Goal: Communication & Community: Answer question/provide support

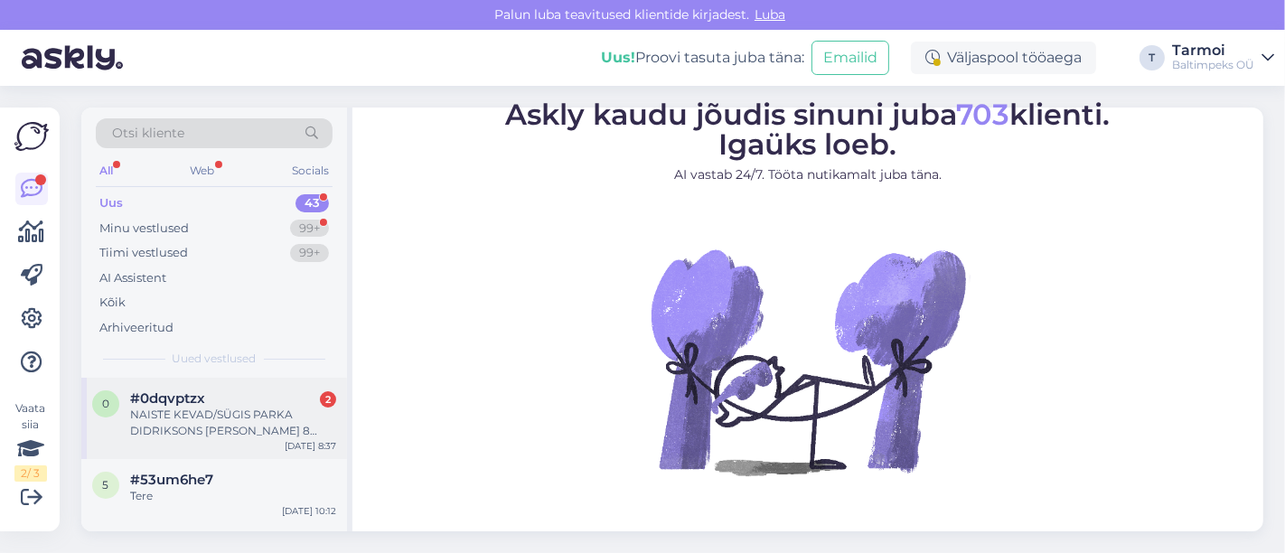
click at [238, 409] on div "NAISTE KEVAD/SÜGIS PARKA DIDRIKSONS [PERSON_NAME] 8 HELELILLA" at bounding box center [233, 423] width 206 height 33
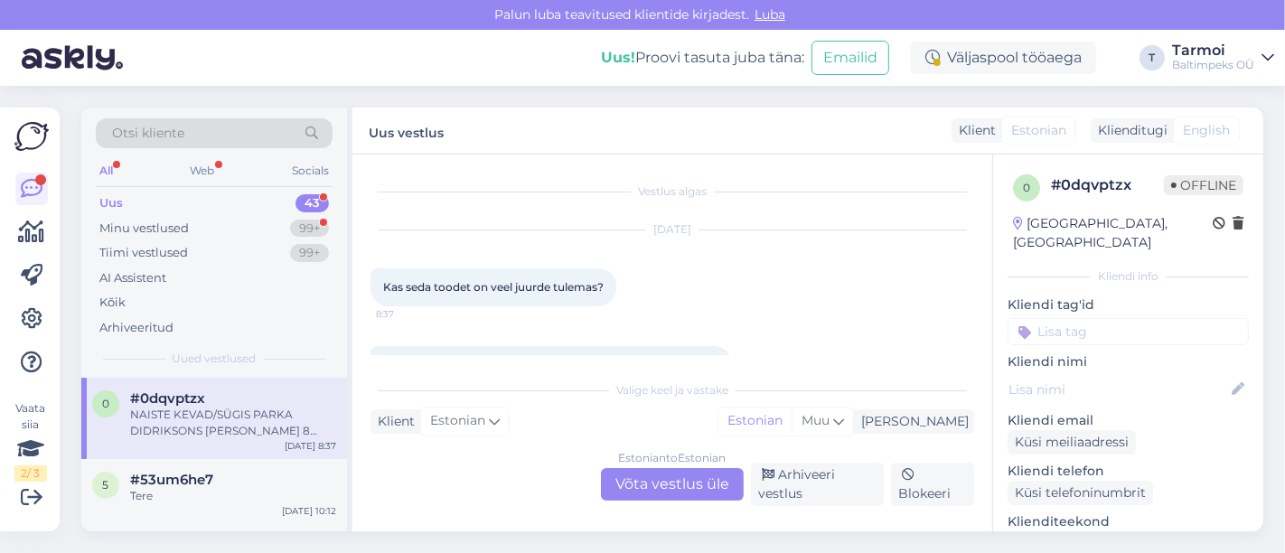
scroll to position [64, 0]
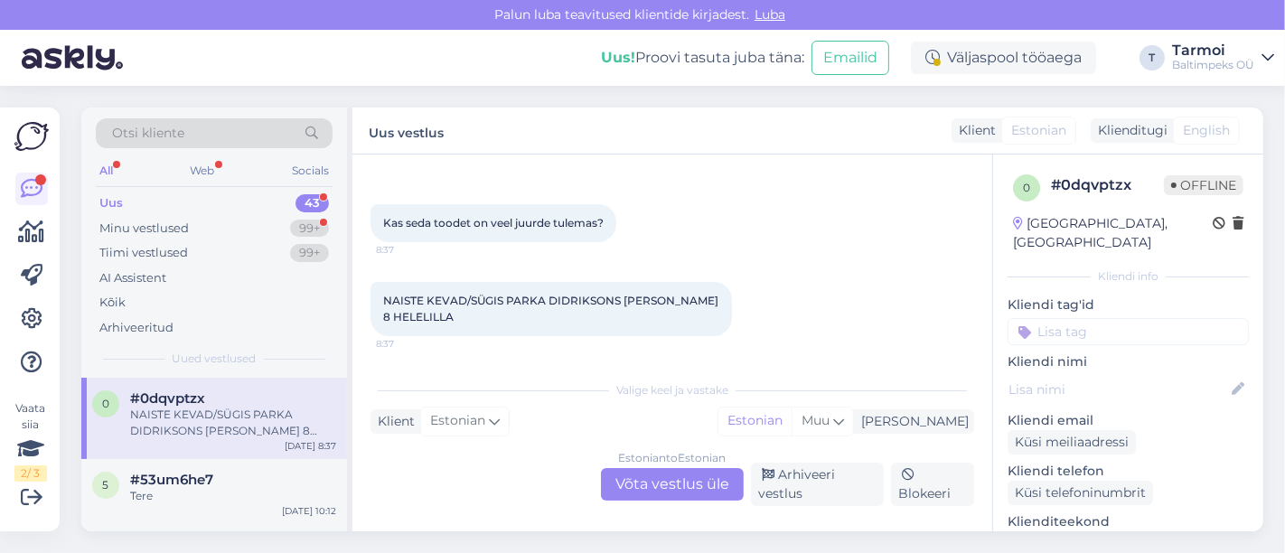
click at [671, 485] on div "Estonian to Estonian Võta vestlus üle" at bounding box center [672, 484] width 143 height 33
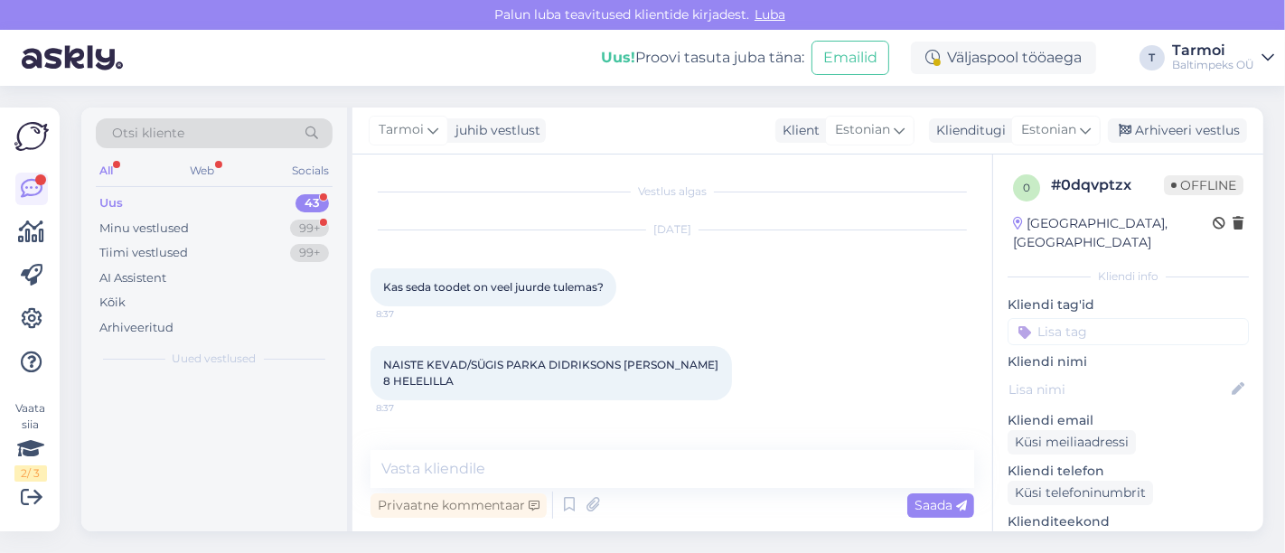
scroll to position [0, 0]
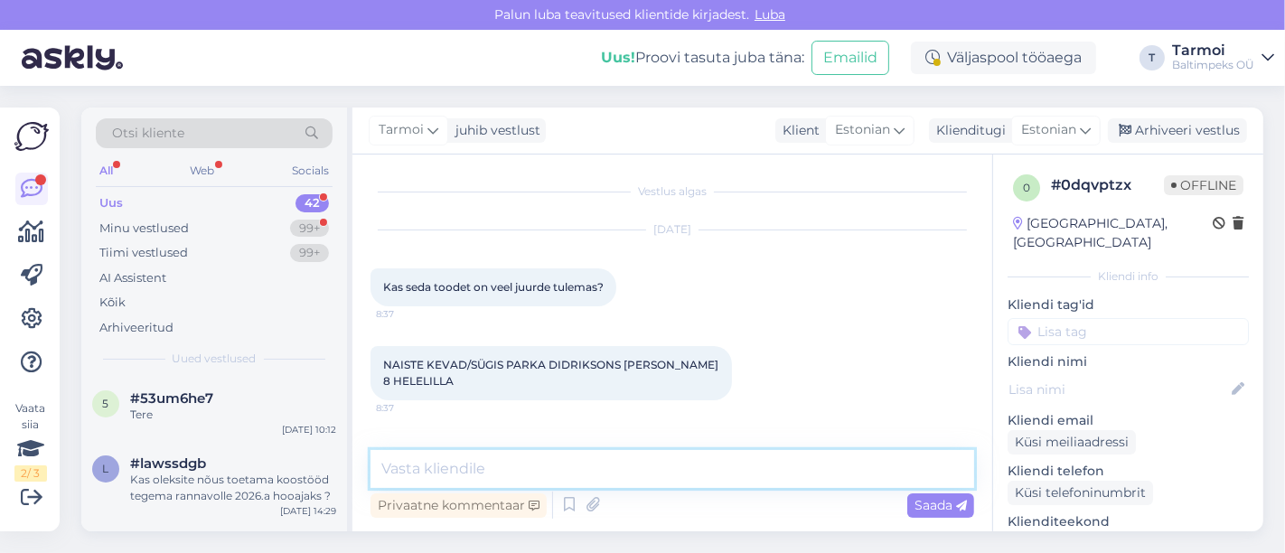
click at [576, 468] on textarea at bounding box center [672, 469] width 604 height 38
type textarea "R"
type textarea "Tere, Millist suurust vajate?"
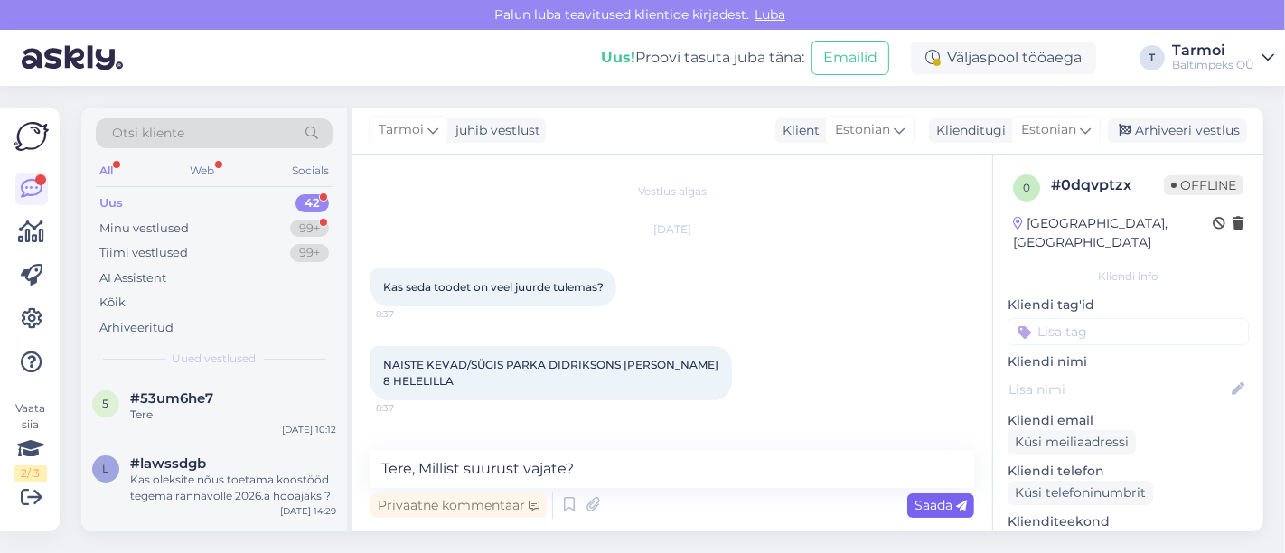
click at [922, 504] on span "Saada" at bounding box center [940, 505] width 52 height 16
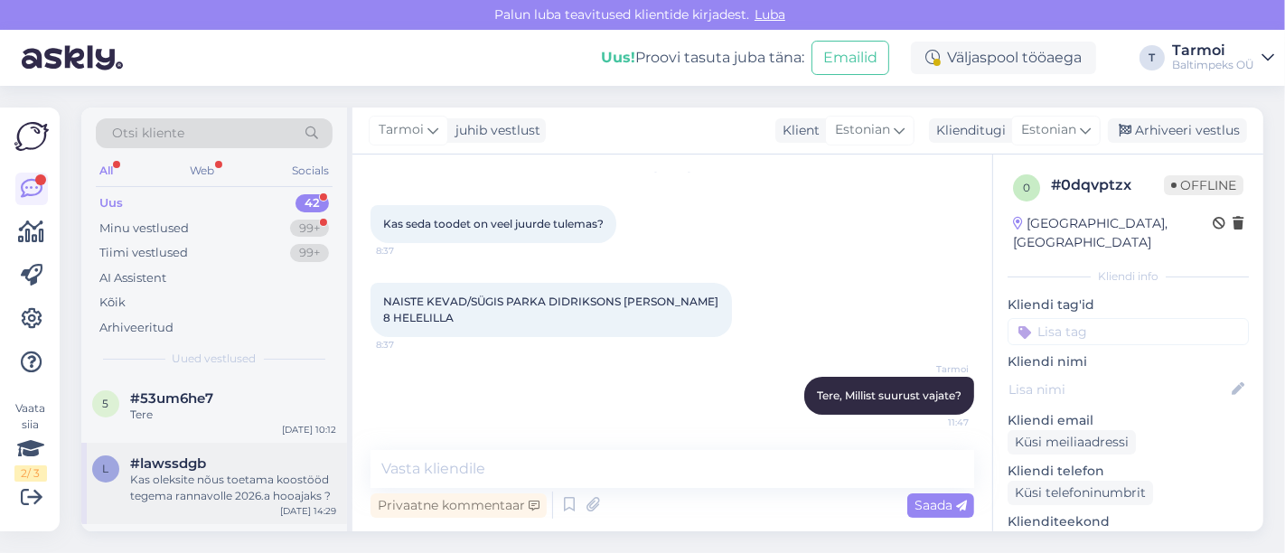
click at [221, 488] on div "Kas oleksite nõus toetama koostööd tegema rannavolle 2026.a hooajaks ?" at bounding box center [233, 488] width 206 height 33
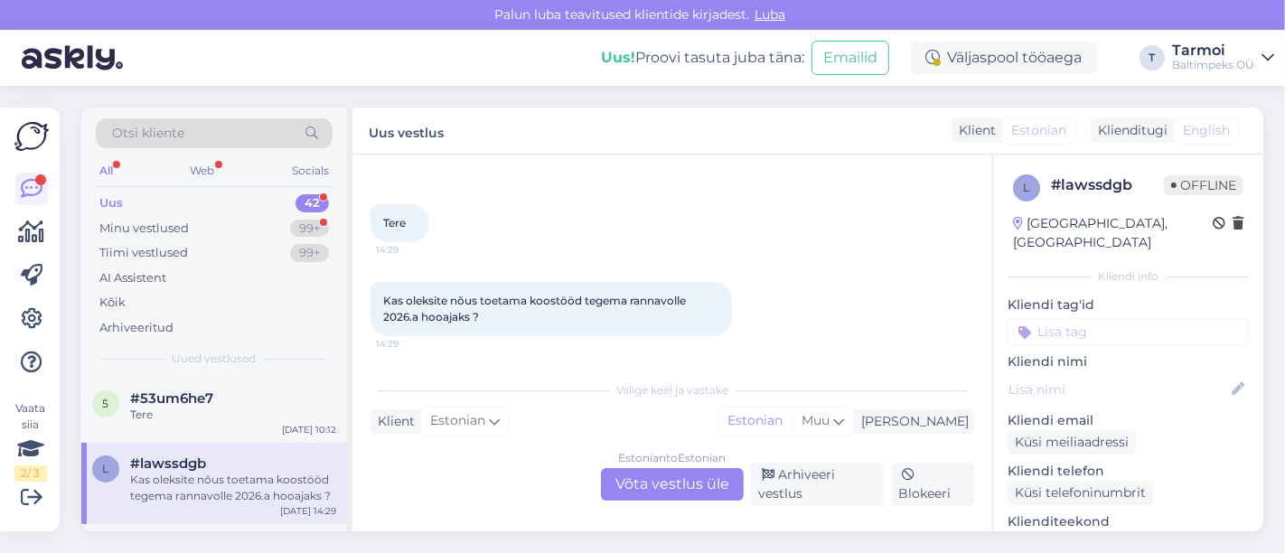
click at [673, 476] on div "Estonian to Estonian Võta vestlus üle" at bounding box center [672, 484] width 143 height 33
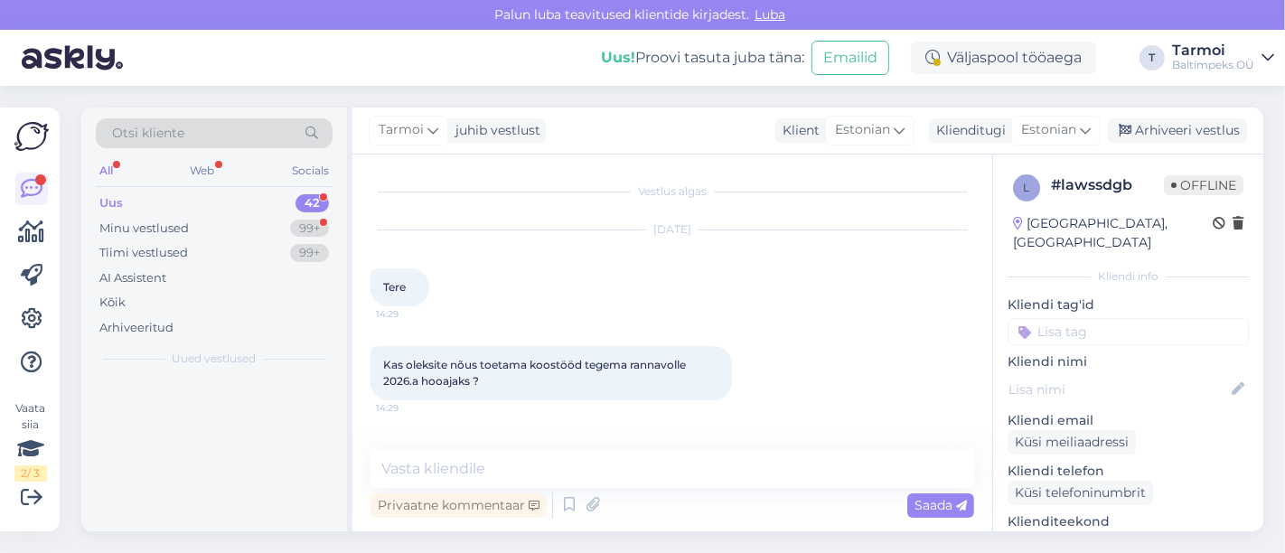
scroll to position [0, 0]
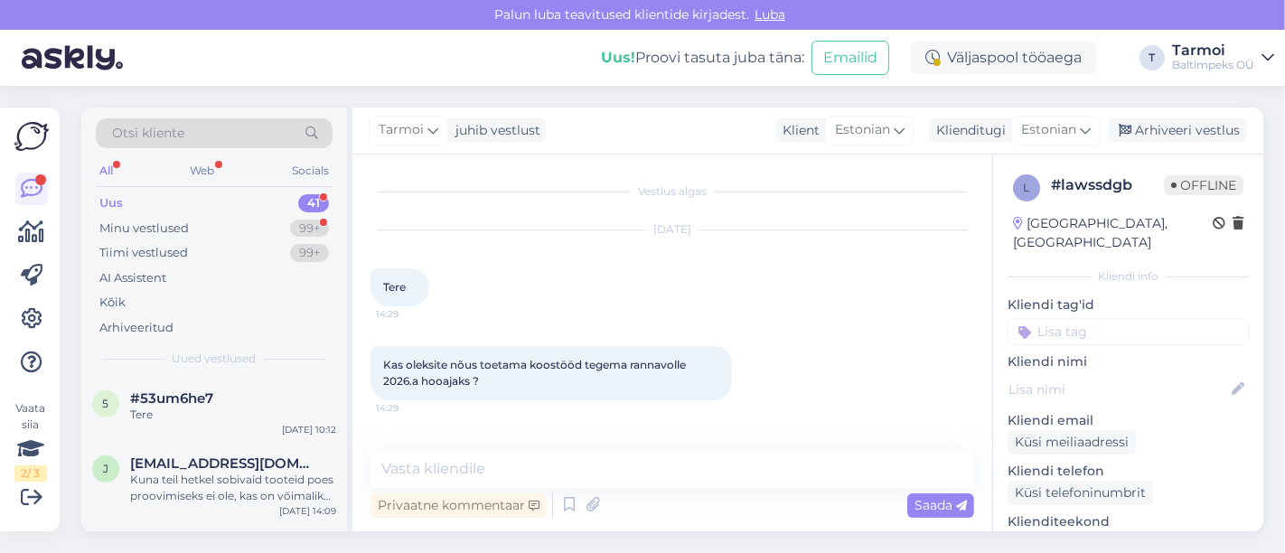
click at [673, 495] on div "Privaatne kommentaar Saada" at bounding box center [672, 505] width 604 height 34
click at [606, 454] on textarea at bounding box center [672, 469] width 604 height 38
type textarea "T"
